Goal: Manage account settings

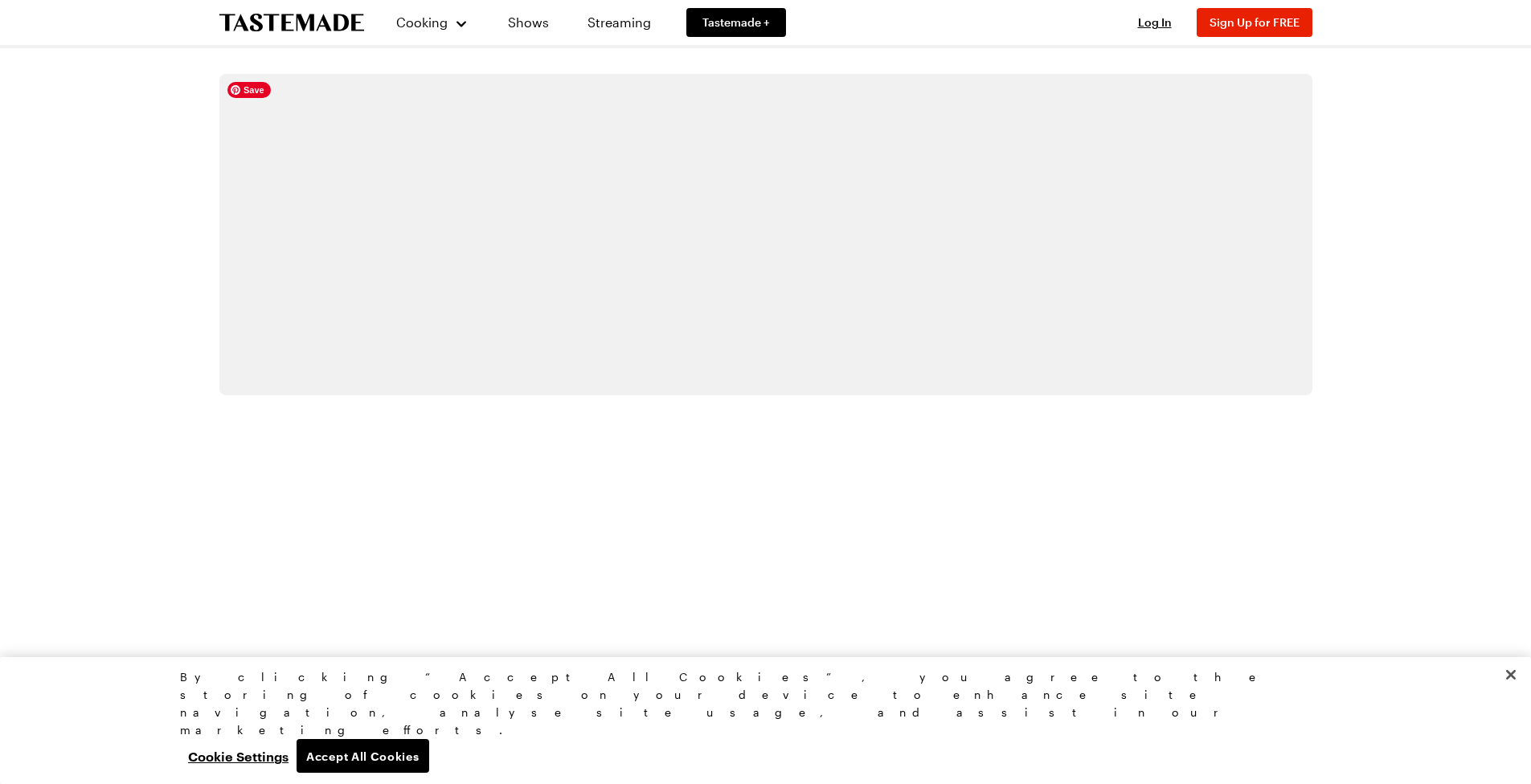
scroll to position [2974, 7]
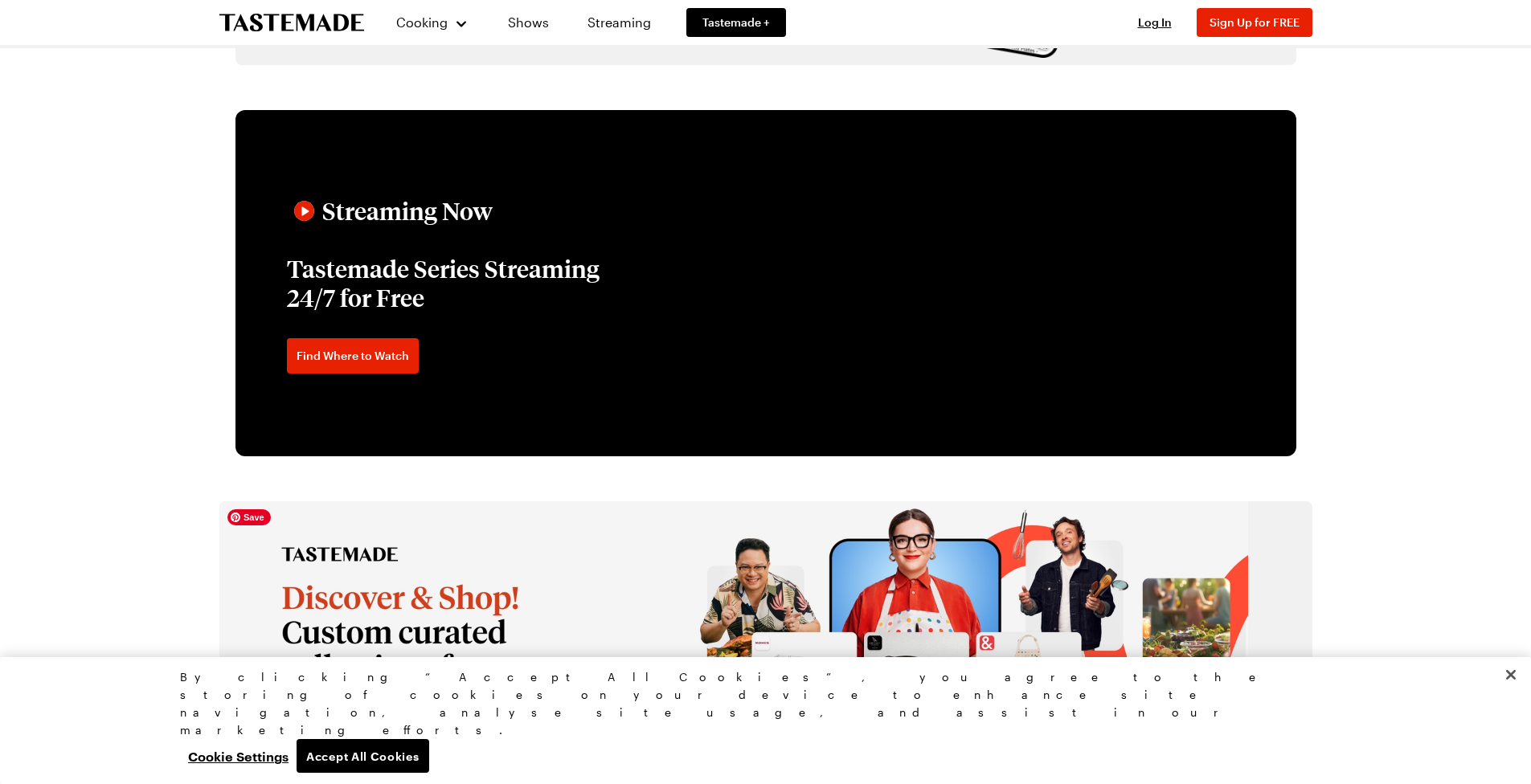
scroll to position [2547, 7]
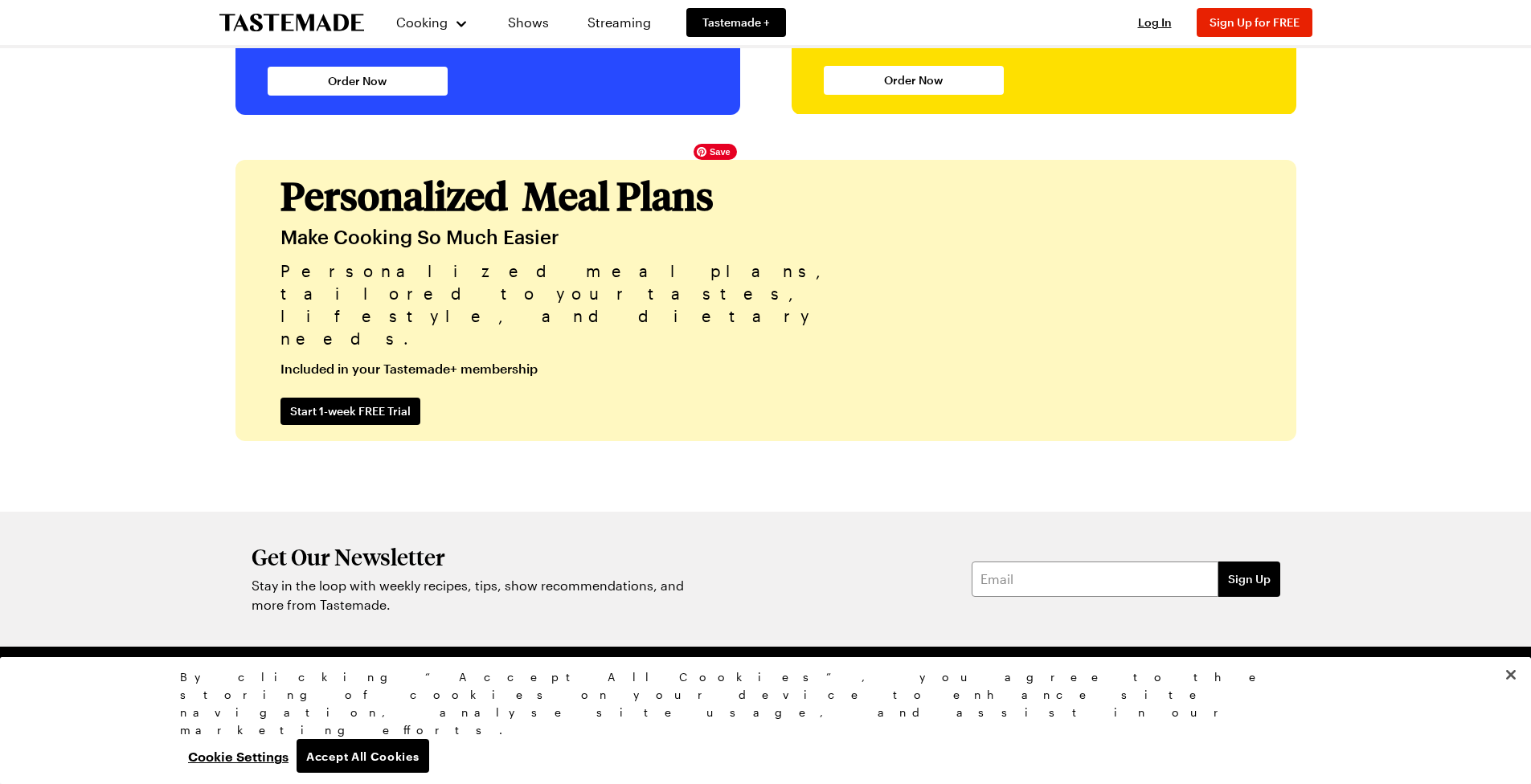
scroll to position [3865, 7]
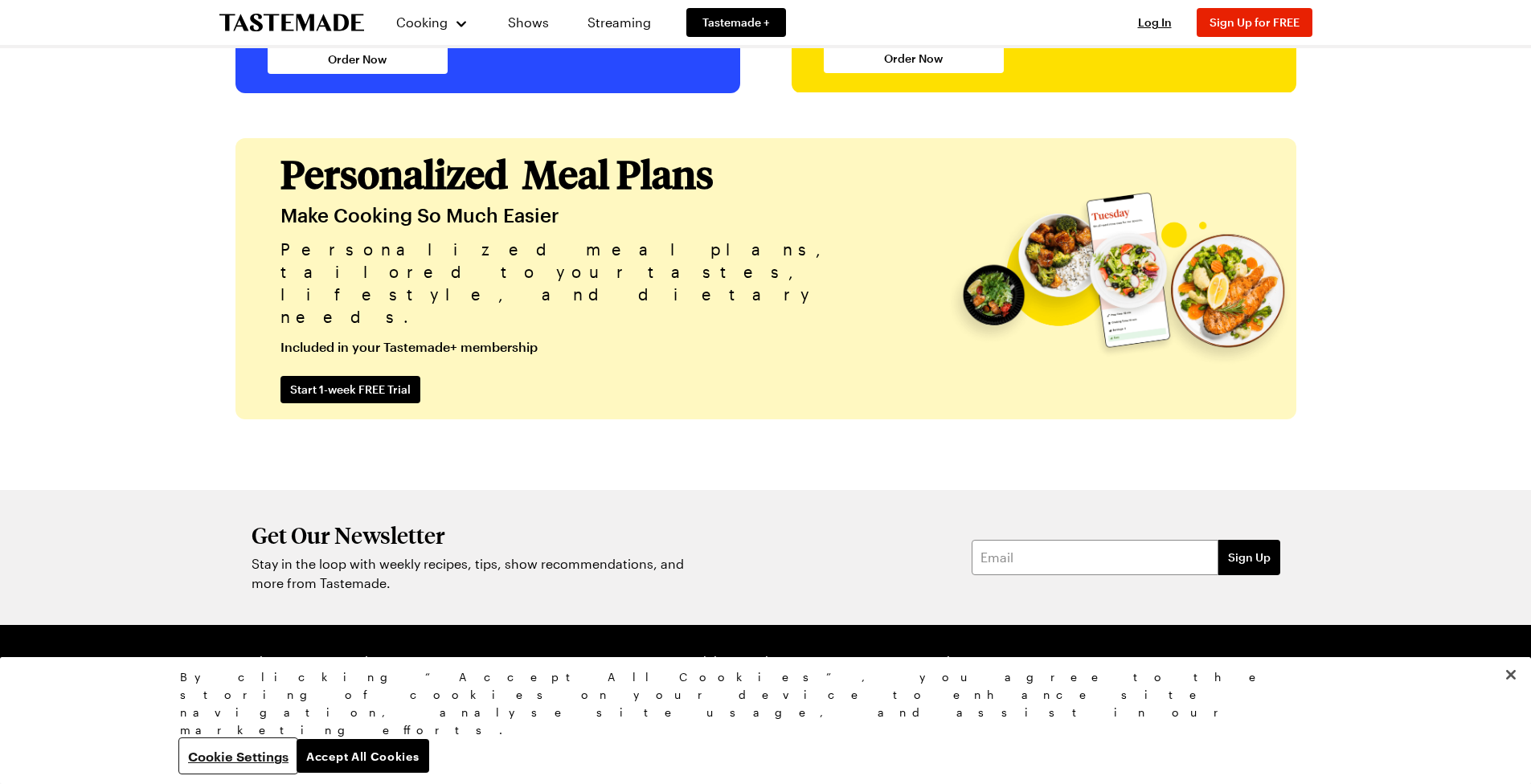
click at [297, 763] on button "Cookie Settings" at bounding box center [238, 756] width 117 height 33
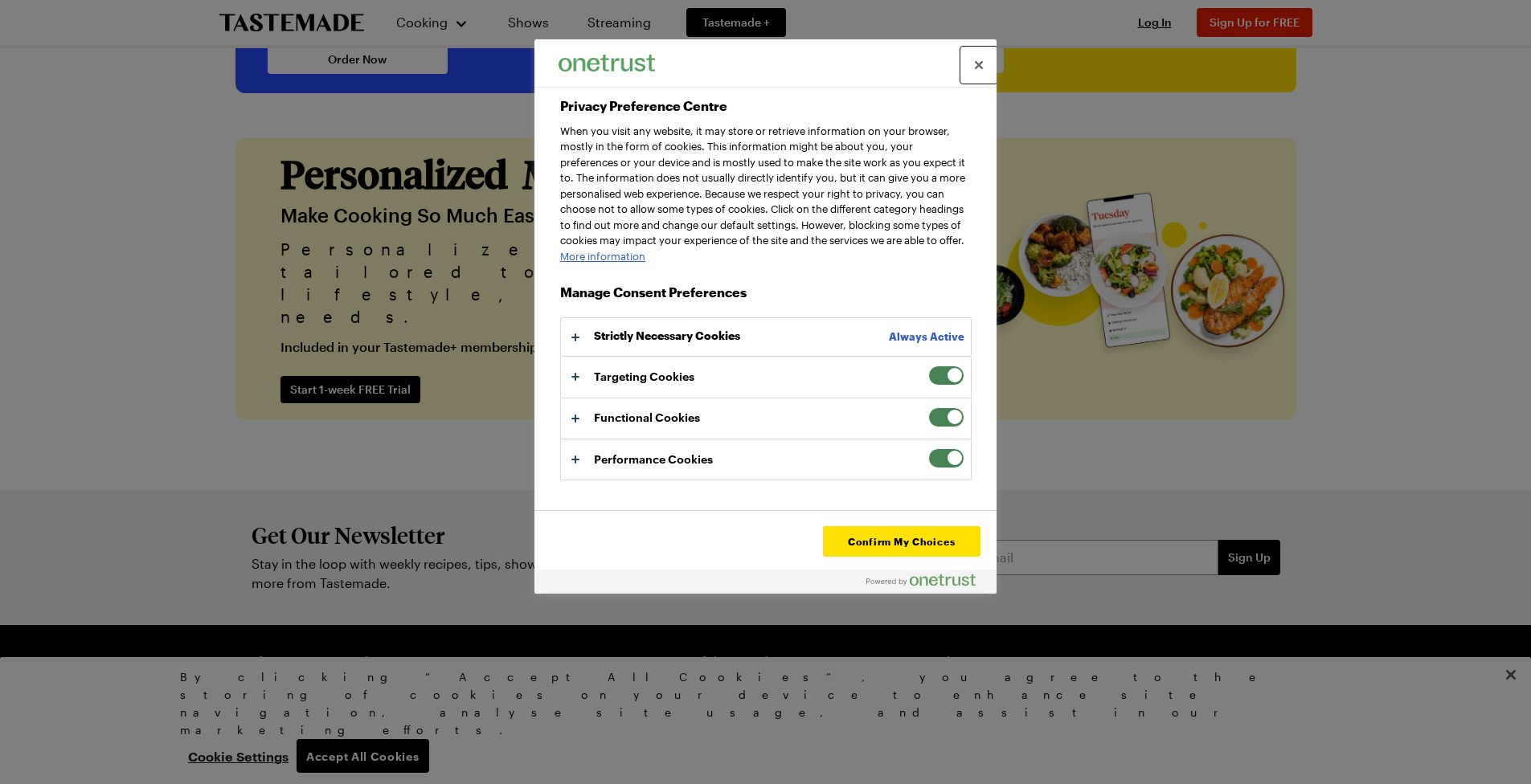
scroll to position [3853, 0]
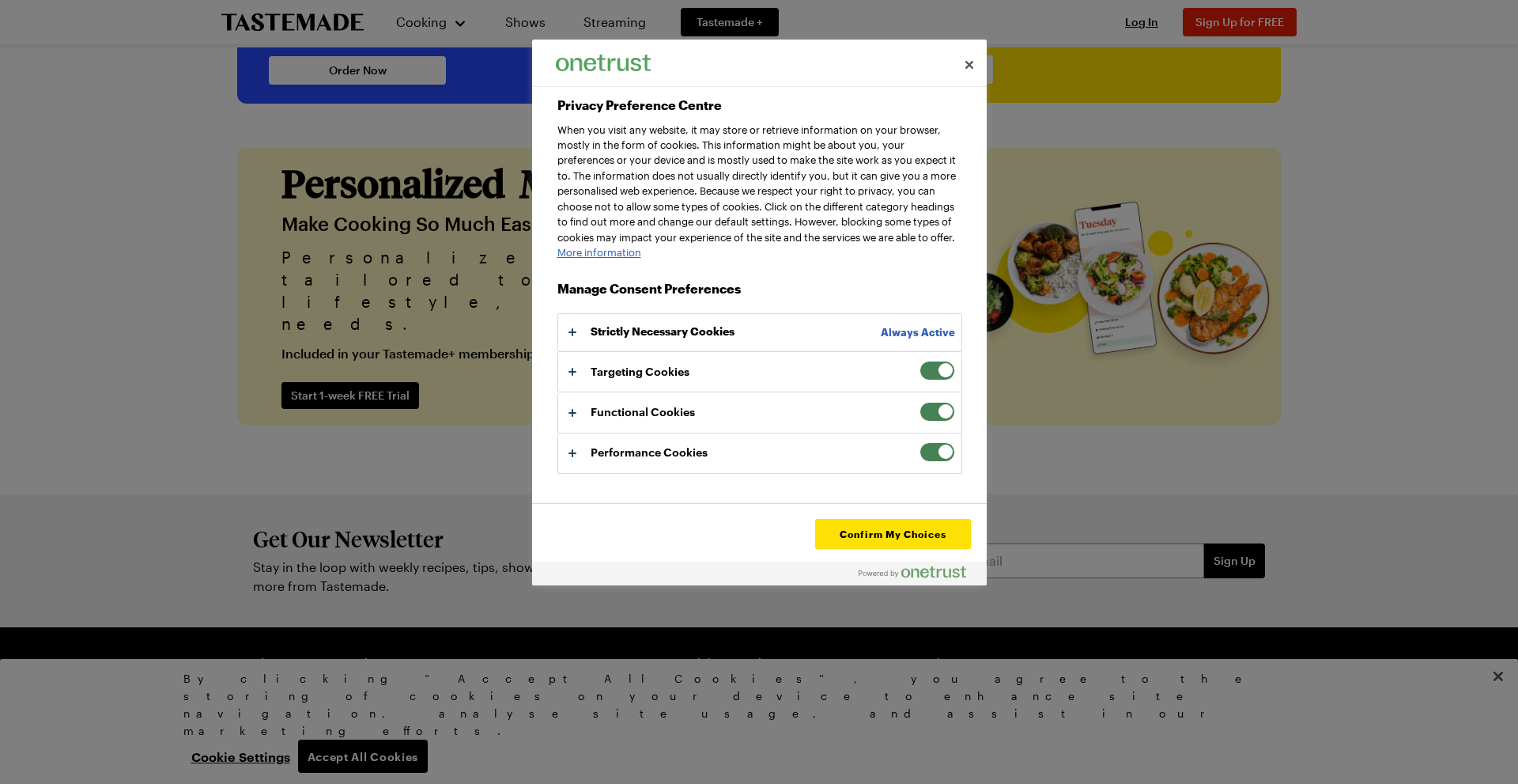
click at [922, 381] on span "Privacy Preference Centre" at bounding box center [937, 371] width 35 height 20
click at [919, 361] on input "Targeting Cookies" at bounding box center [919, 361] width 0 height 0
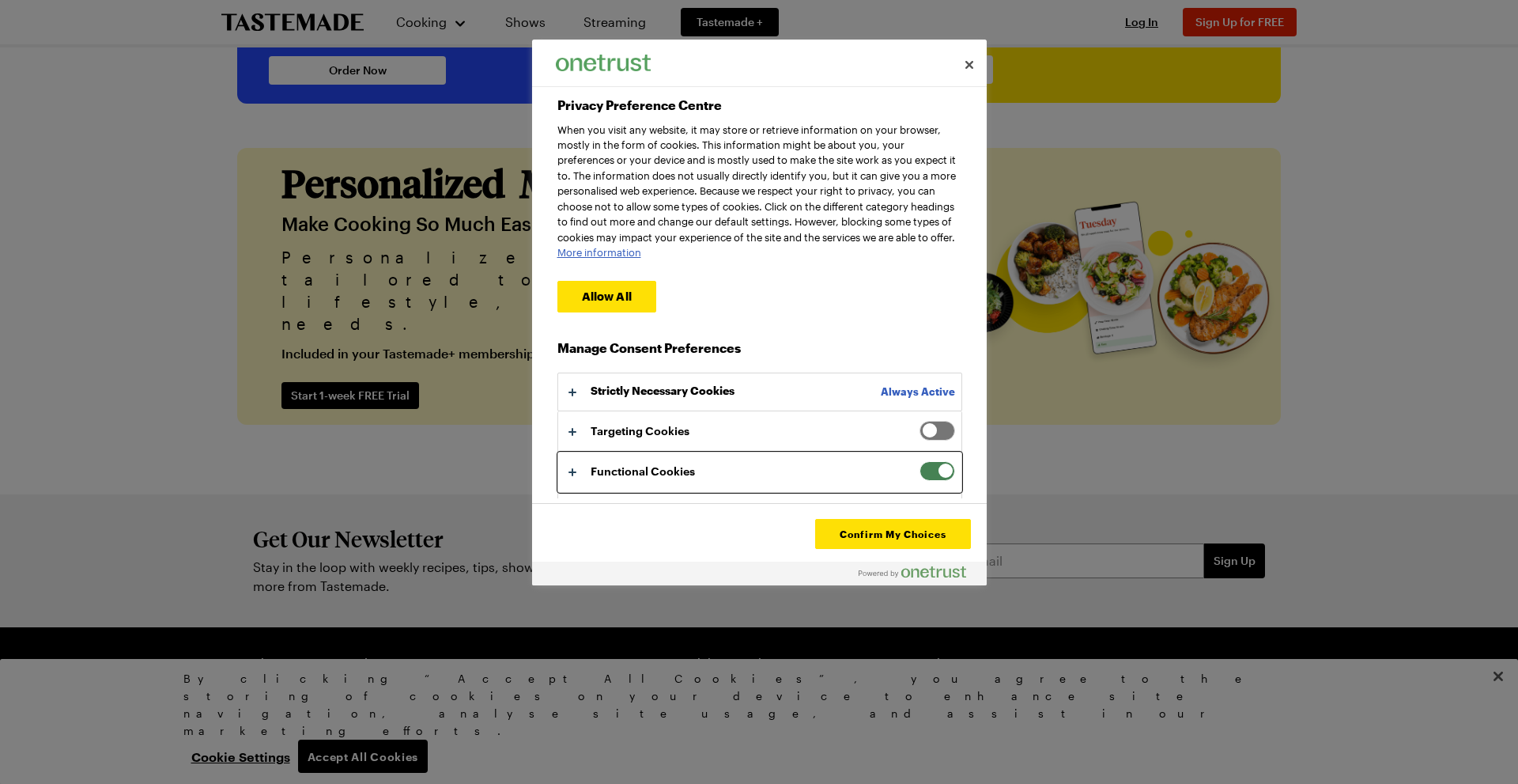
click at [928, 476] on button "Privacy Preference Centre" at bounding box center [760, 472] width 403 height 39
click at [925, 481] on span "Privacy Preference Centre" at bounding box center [937, 471] width 35 height 20
click at [919, 461] on input "Functional Cookies" at bounding box center [919, 461] width 0 height 0
click at [879, 536] on button "Confirm My Choices" at bounding box center [892, 534] width 155 height 30
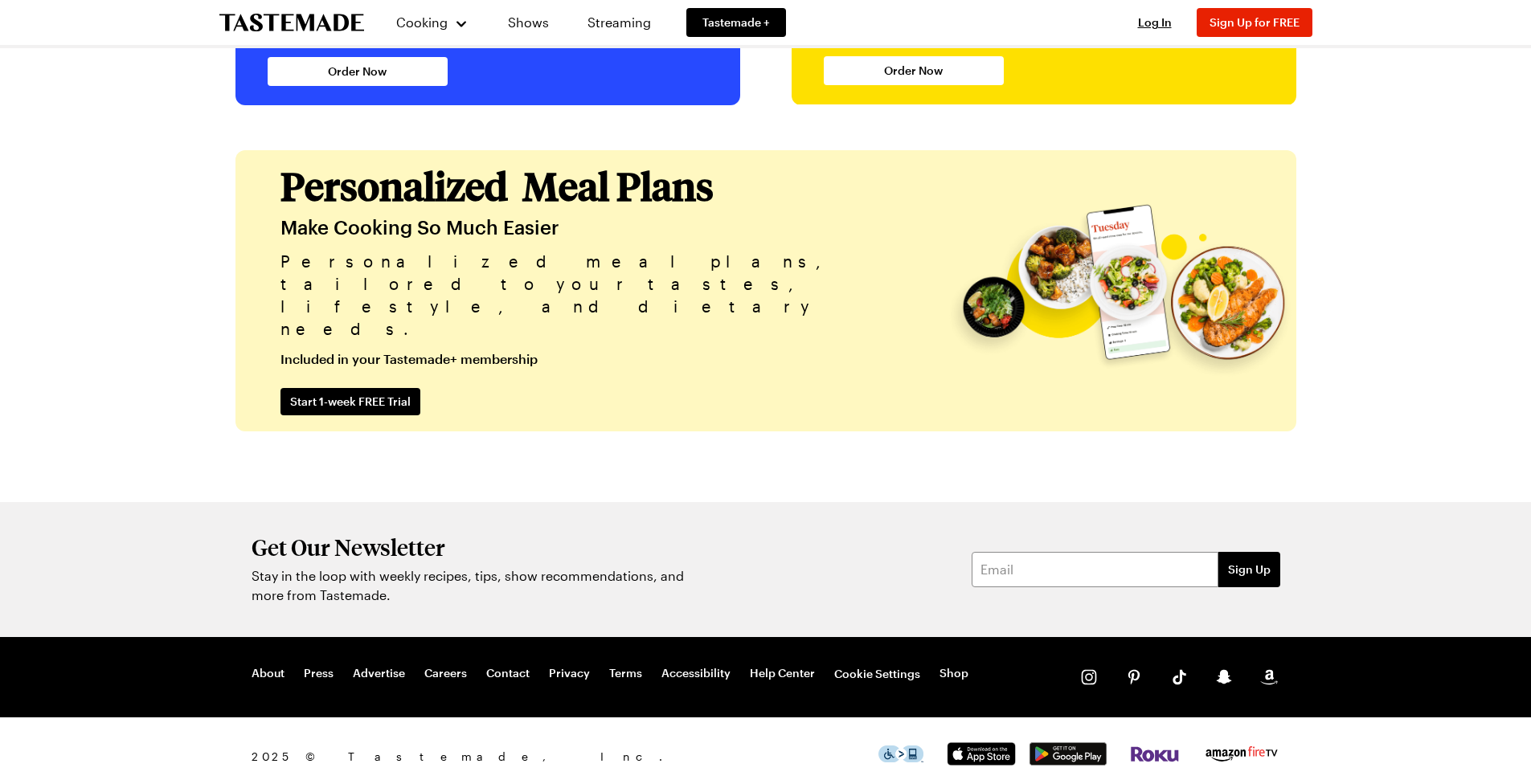
click at [1088, 672] on icon at bounding box center [1088, 677] width 23 height 22
